Goal: Communication & Community: Share content

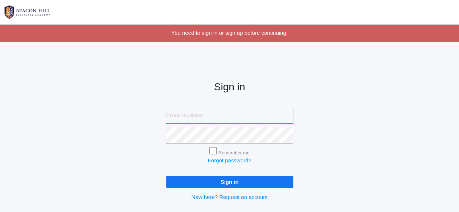
type input "[EMAIL_ADDRESS][DOMAIN_NAME]"
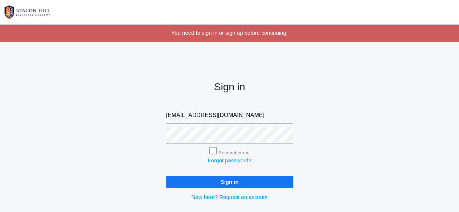
click at [211, 150] on input "Remember me" at bounding box center [212, 150] width 7 height 7
checkbox input "true"
click at [218, 182] on input "Sign in" at bounding box center [229, 182] width 127 height 12
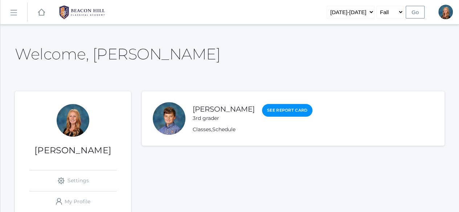
click at [16, 10] on rect at bounding box center [14, 13] width 12 height 12
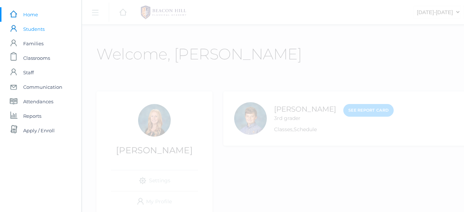
click at [34, 29] on span "Students" at bounding box center [33, 29] width 21 height 15
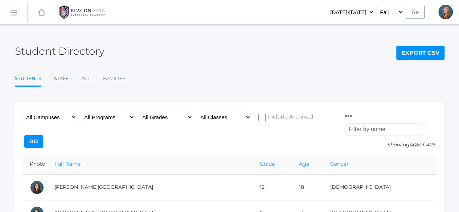
click at [386, 123] on input "search" at bounding box center [385, 129] width 81 height 13
click at [168, 118] on select "All Grades Grammar - Kindergarten - 1st Grade - 2nd Grade - 3rd Grade - 4th Gra…" at bounding box center [166, 117] width 54 height 16
select select "12"
click at [139, 109] on select "All Grades Grammar - Kindergarten - 1st Grade - 2nd Grade - 3rd Grade - 4th Gra…" at bounding box center [166, 117] width 54 height 16
click at [43, 135] on input "Go" at bounding box center [33, 141] width 19 height 13
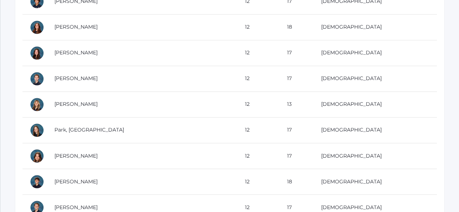
scroll to position [546, 0]
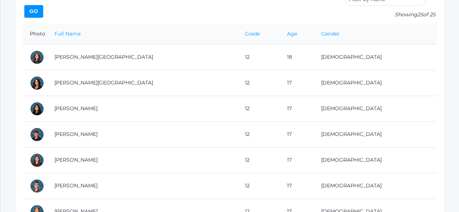
scroll to position [0, 0]
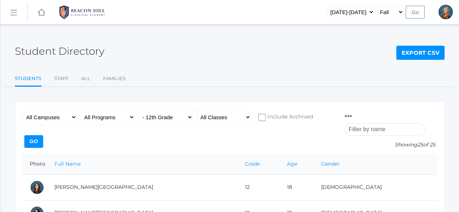
click at [16, 12] on rect at bounding box center [14, 13] width 12 height 12
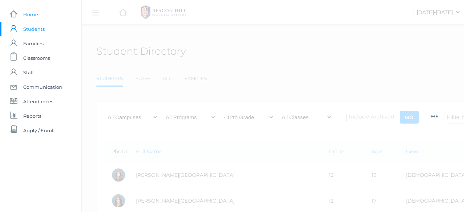
click at [24, 14] on span "Home" at bounding box center [30, 14] width 15 height 15
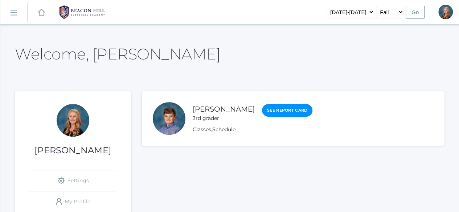
click at [15, 11] on rect at bounding box center [14, 13] width 12 height 12
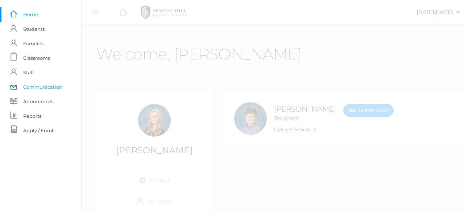
click at [45, 88] on span "Communication" at bounding box center [42, 87] width 39 height 15
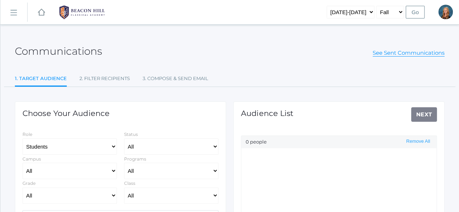
select select "Enrolled"
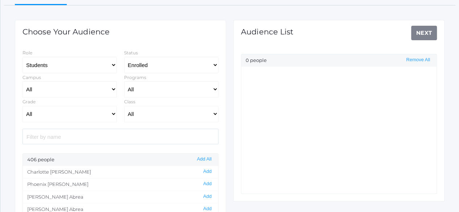
scroll to position [82, 0]
click at [114, 110] on select "All Grammar - Kindergarten - 1st Grade - 2nd Grade - 3rd Grade - 4th Grade - 5t…" at bounding box center [69, 114] width 94 height 16
select select "12"
click at [22, 106] on select "All Grammar - Kindergarten - 1st Grade - 2nd Grade - 3rd Grade - 4th Grade - 5t…" at bounding box center [69, 114] width 94 height 16
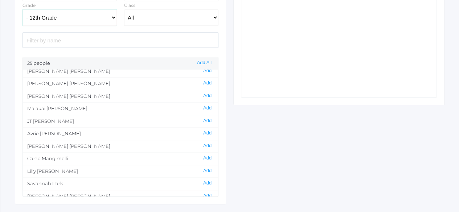
scroll to position [130, 0]
click at [201, 143] on button "Add" at bounding box center [207, 146] width 13 height 6
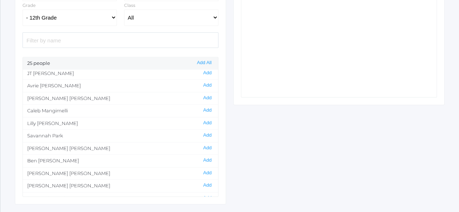
scroll to position [183, 0]
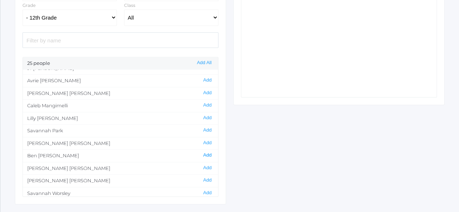
click at [202, 152] on button "Add" at bounding box center [207, 155] width 13 height 6
click at [202, 102] on button "Add" at bounding box center [207, 105] width 13 height 6
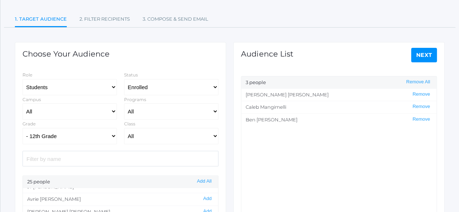
scroll to position [59, 0]
click at [432, 53] on link "Next" at bounding box center [424, 55] width 26 height 15
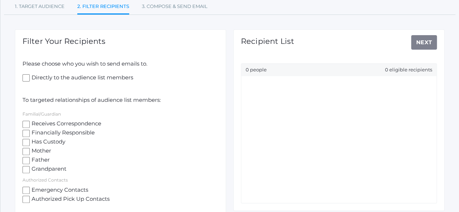
scroll to position [73, 0]
click at [27, 121] on input "Receives Correspondence" at bounding box center [25, 123] width 7 height 7
checkbox input "true"
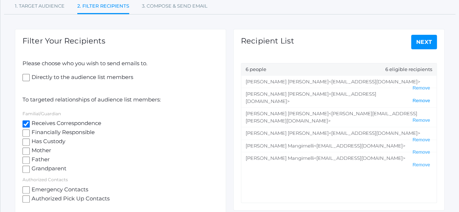
click at [417, 98] on button "Remove" at bounding box center [421, 101] width 22 height 6
click at [415, 137] on button "Remove" at bounding box center [421, 140] width 22 height 6
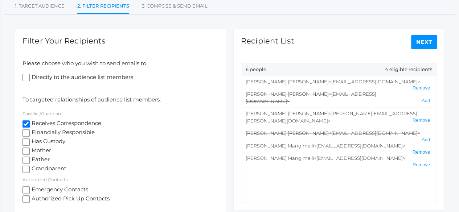
click at [416, 149] on button "Remove" at bounding box center [421, 152] width 22 height 6
click at [426, 40] on link "Next" at bounding box center [424, 42] width 26 height 15
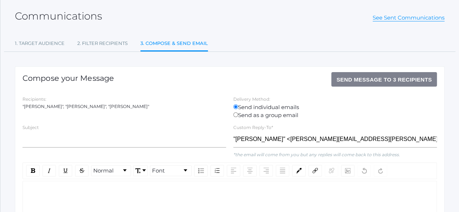
scroll to position [36, 0]
click at [92, 143] on input "text" at bounding box center [124, 139] width 204 height 16
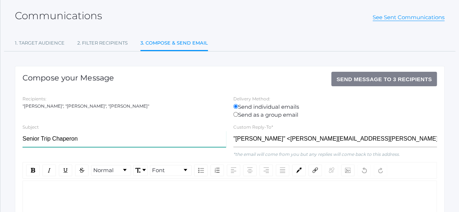
type input "Senior Trip Chaperone"
